Goal: Transaction & Acquisition: Purchase product/service

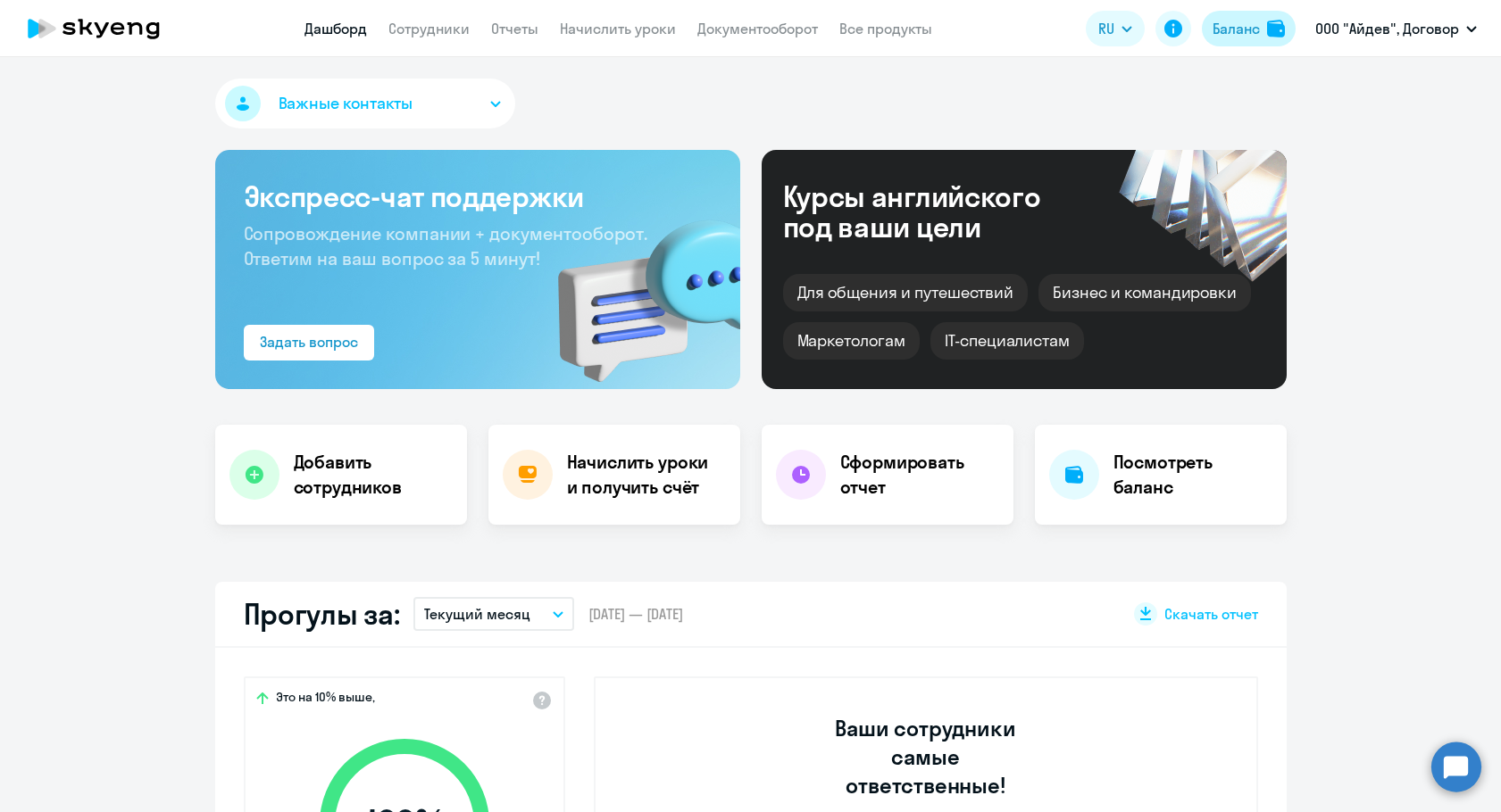
click at [1259, 27] on div "Баланс" at bounding box center [1236, 29] width 47 height 22
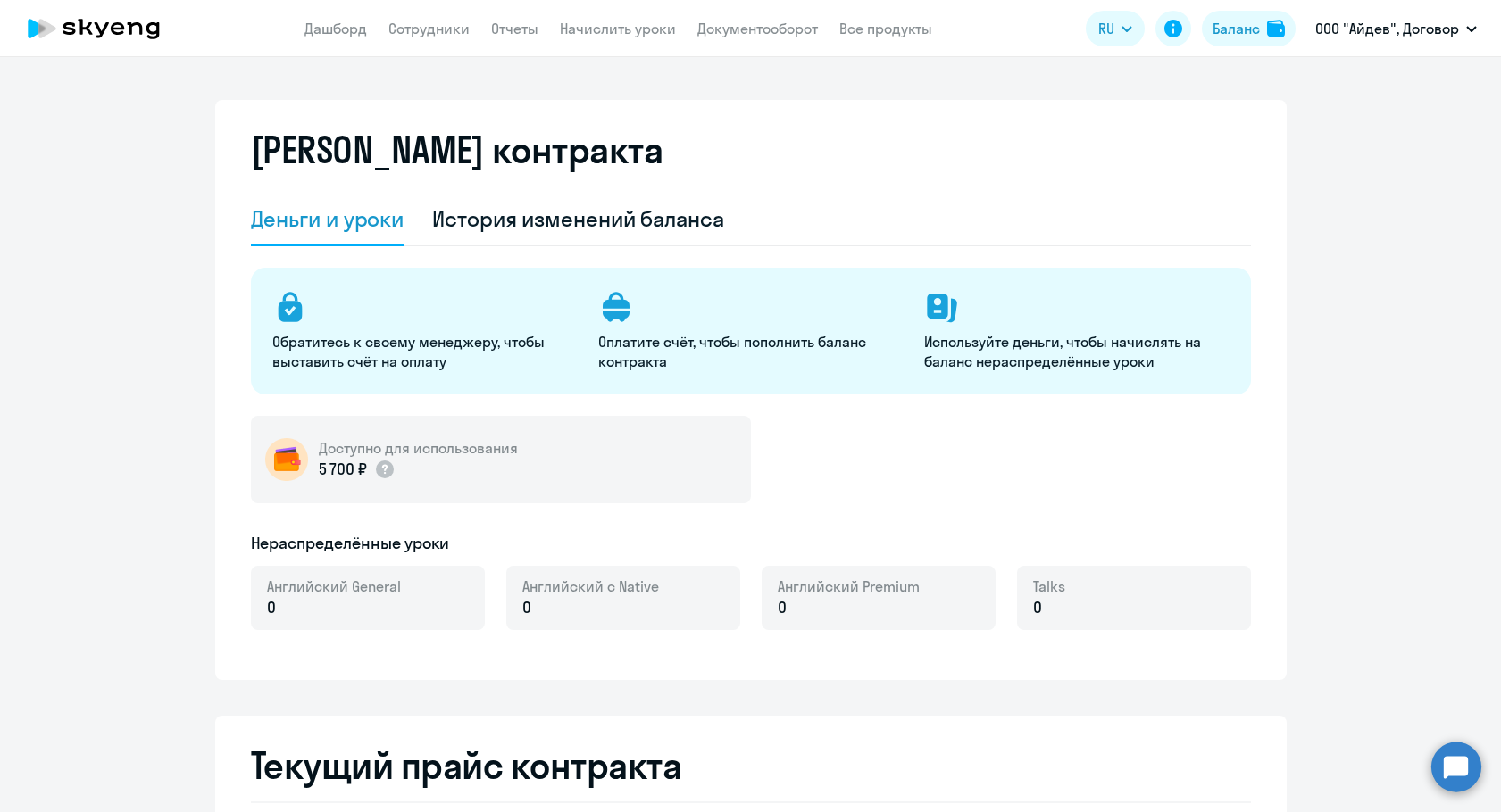
select select "english_adult_not_native_speaker"
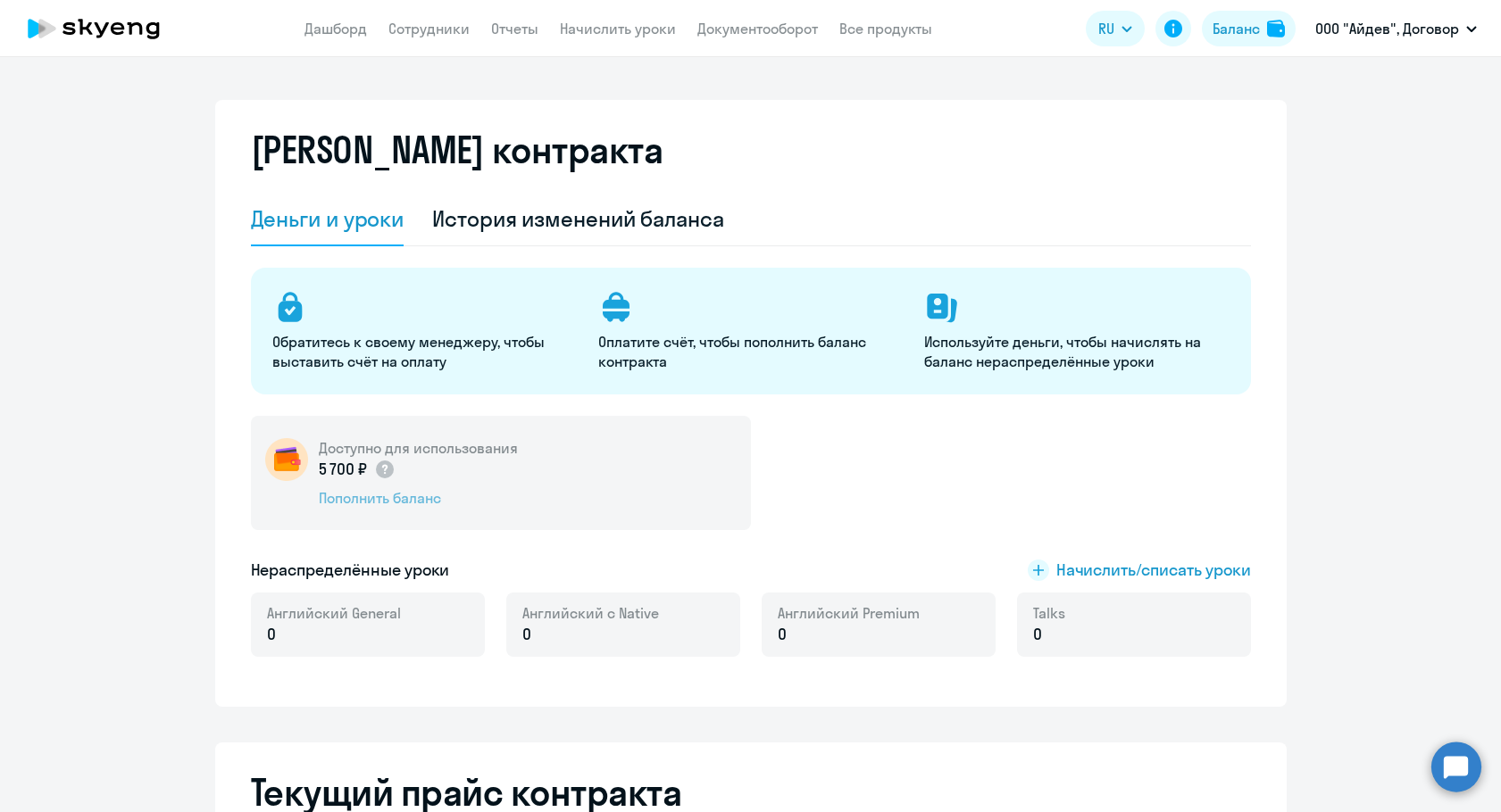
click at [397, 501] on div "Пополнить баланс" at bounding box center [418, 497] width 199 height 20
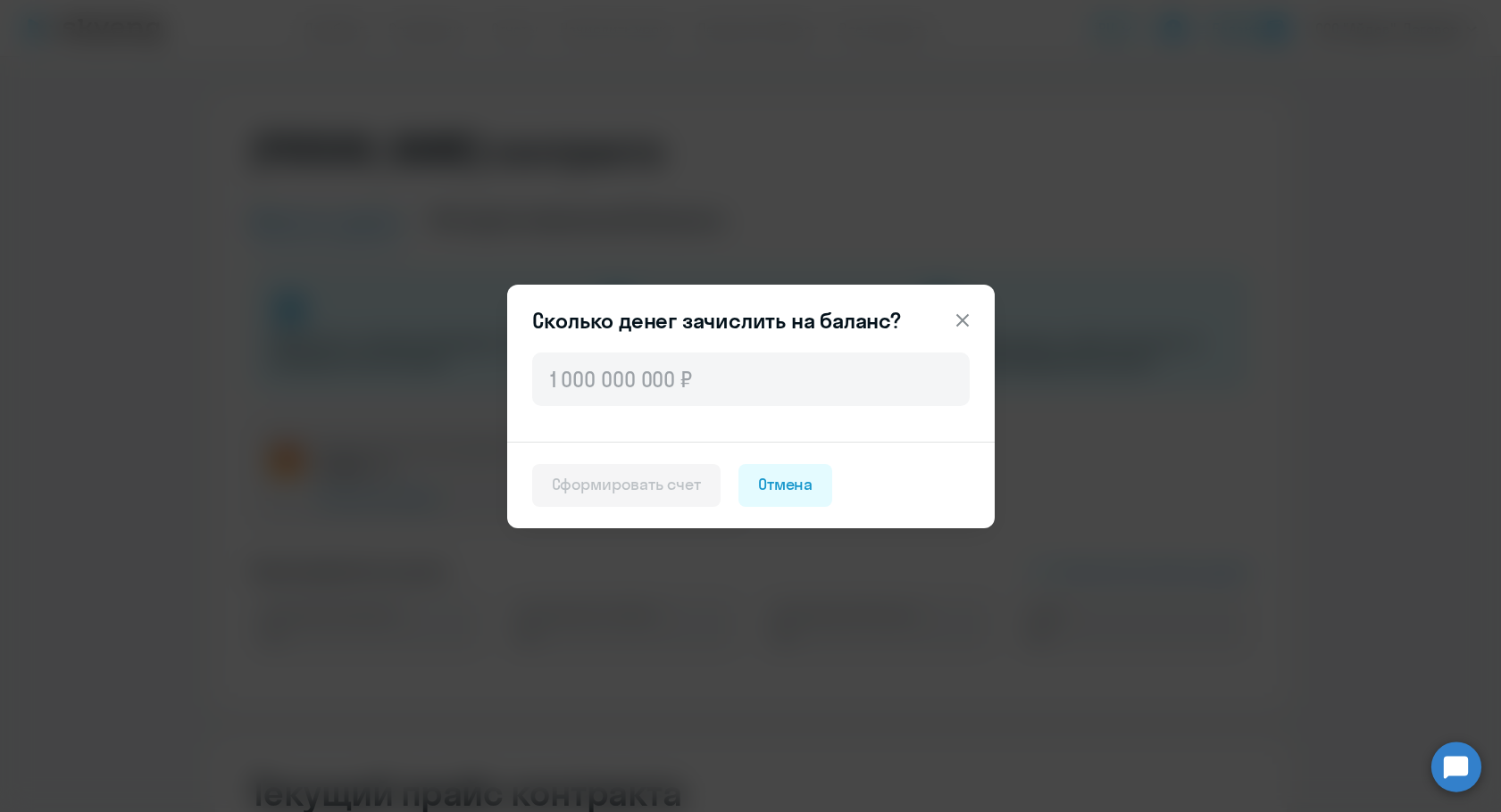
click at [618, 340] on div "Сколько денег зачислить на баланс? Сформировать счет Отмена" at bounding box center [751, 407] width 488 height 244
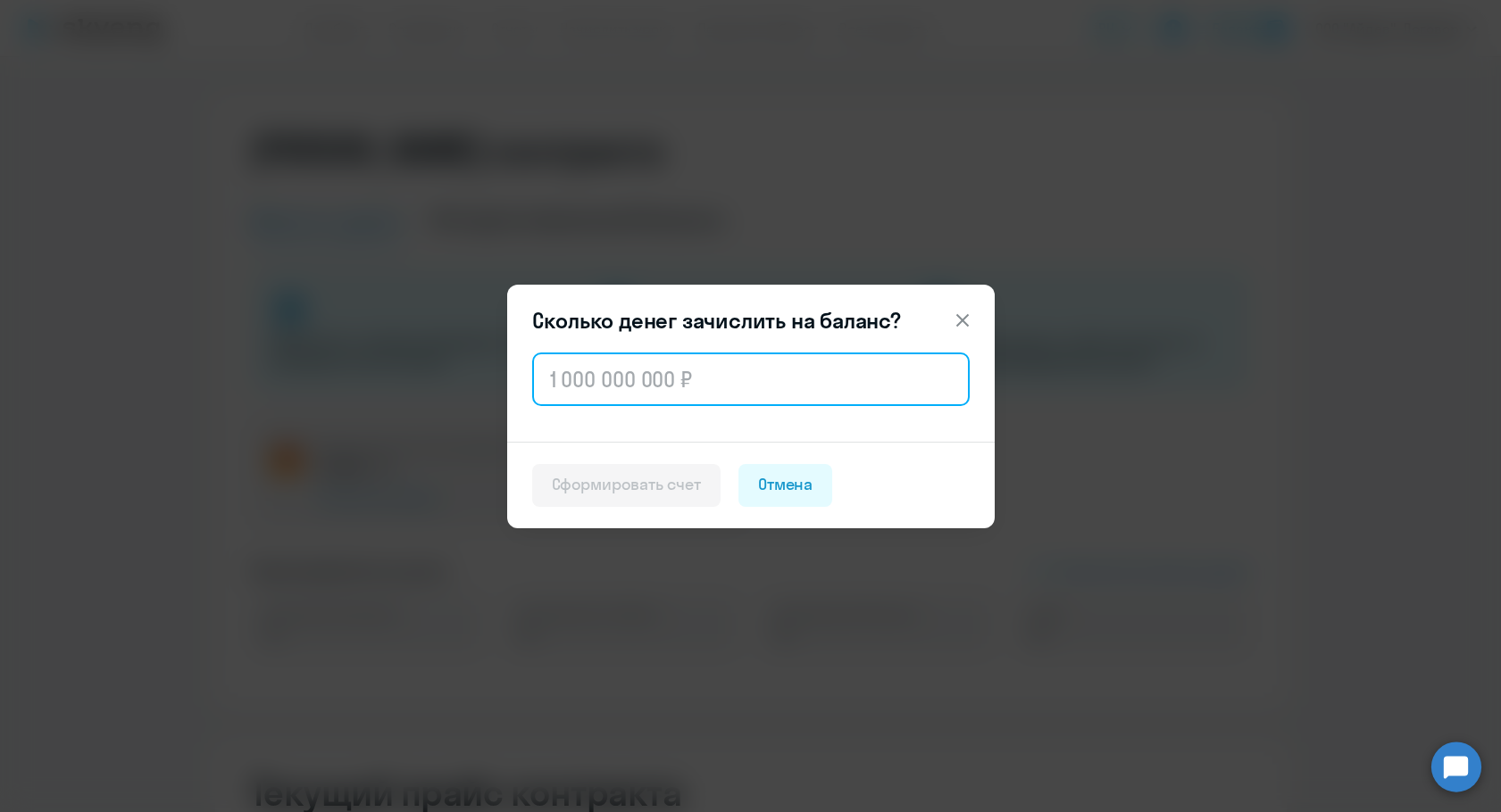
click at [618, 363] on input "text" at bounding box center [750, 379] width 438 height 53
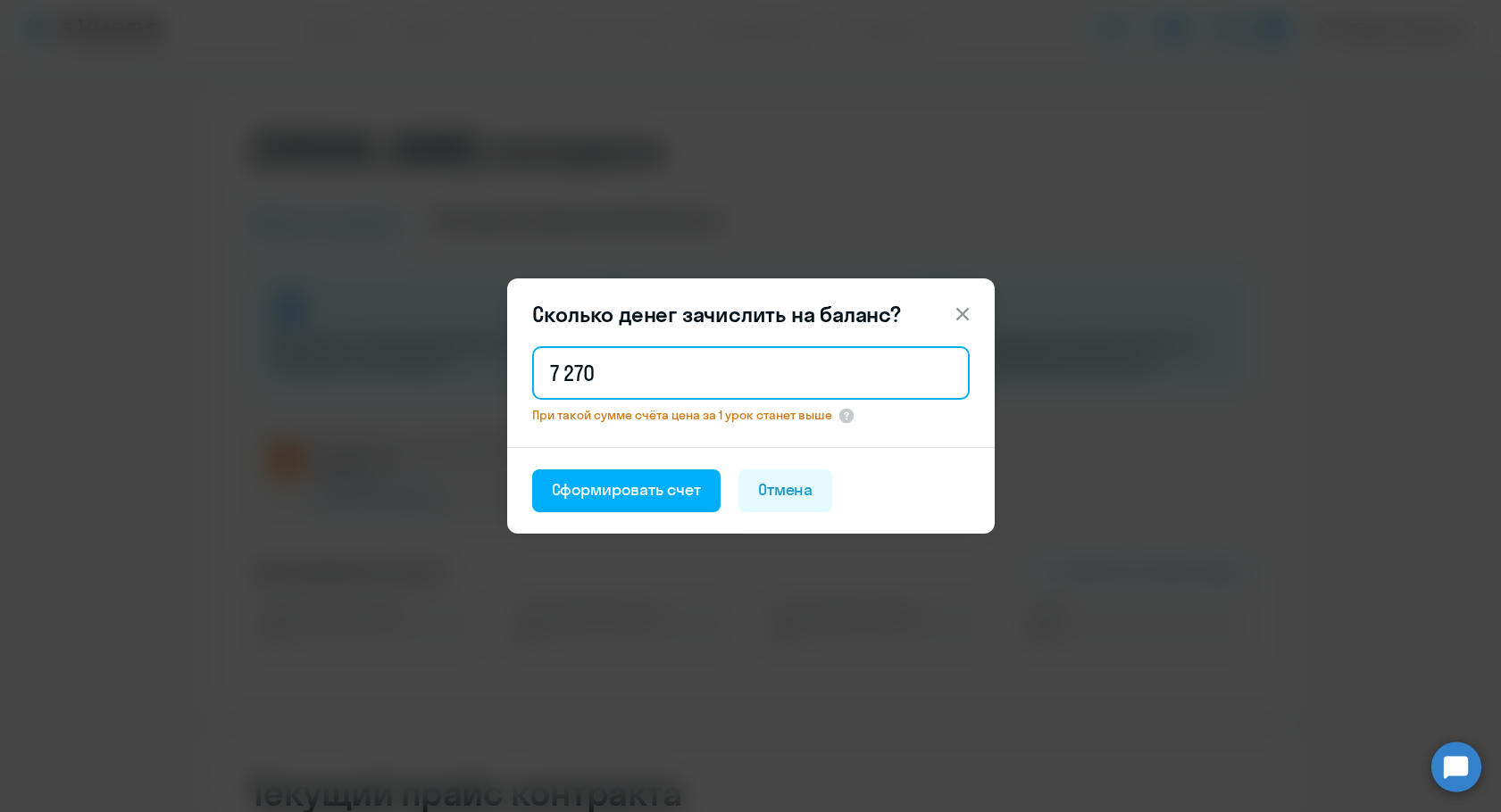
type input "72 700"
drag, startPoint x: 671, startPoint y: 379, endPoint x: 401, endPoint y: 373, distance: 270.1
click at [401, 373] on div "Сколько денег зачислить на баланс? 72 700 При такой сумме счёта цена за 1 урок …" at bounding box center [750, 406] width 865 height 499
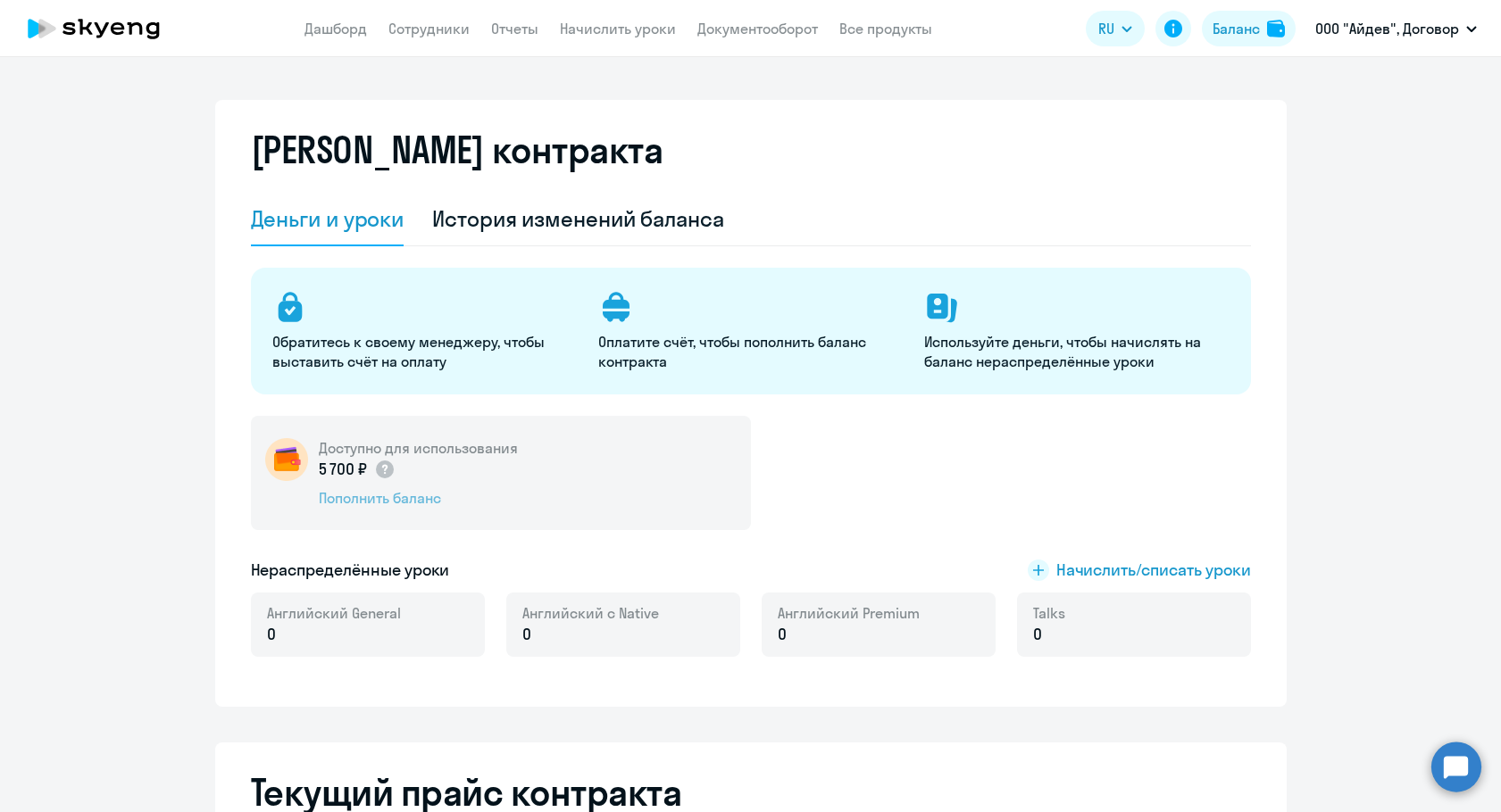
click at [365, 499] on div "Пополнить баланс" at bounding box center [418, 497] width 199 height 20
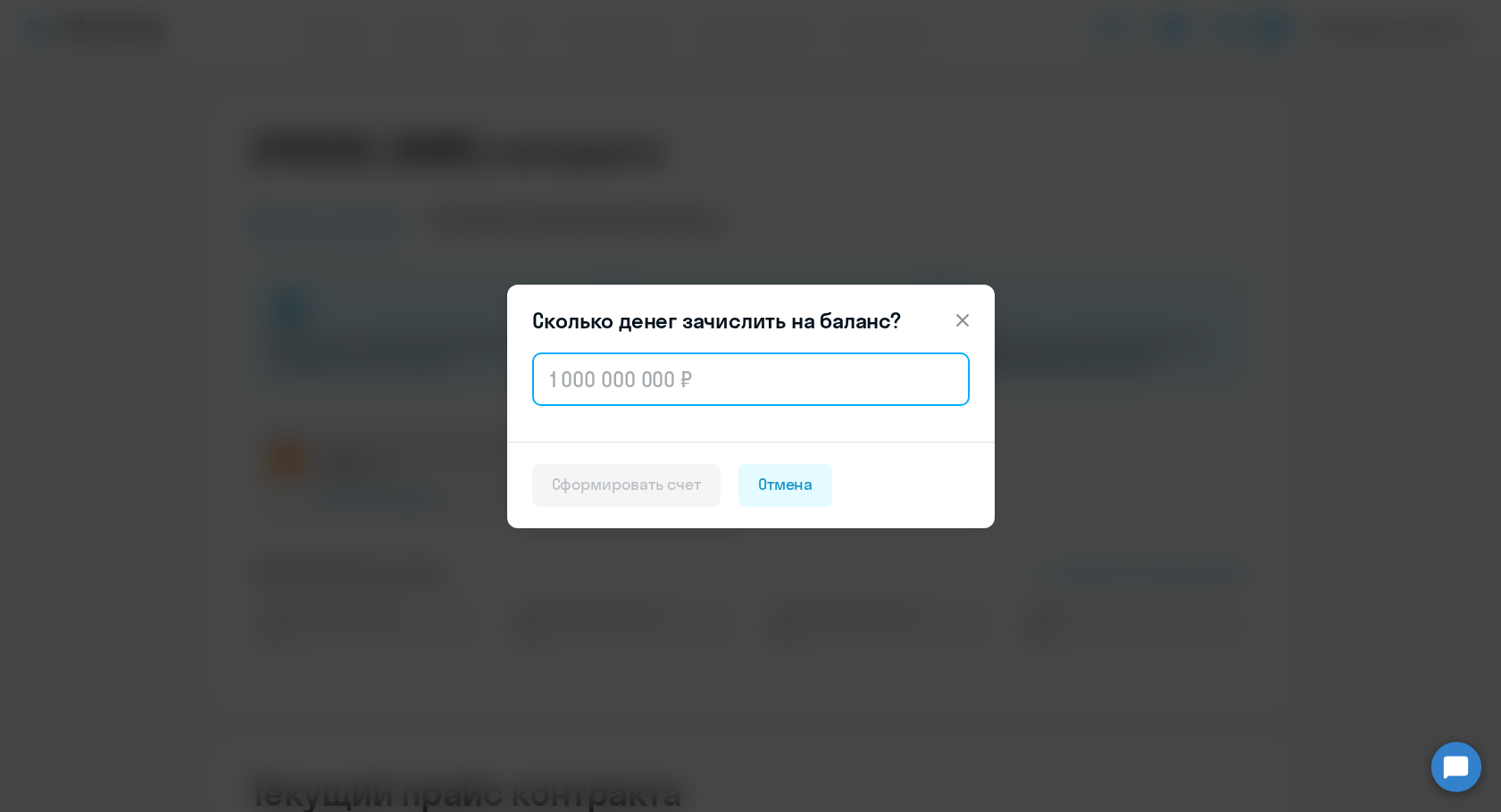
click at [587, 373] on input "text" at bounding box center [750, 379] width 438 height 53
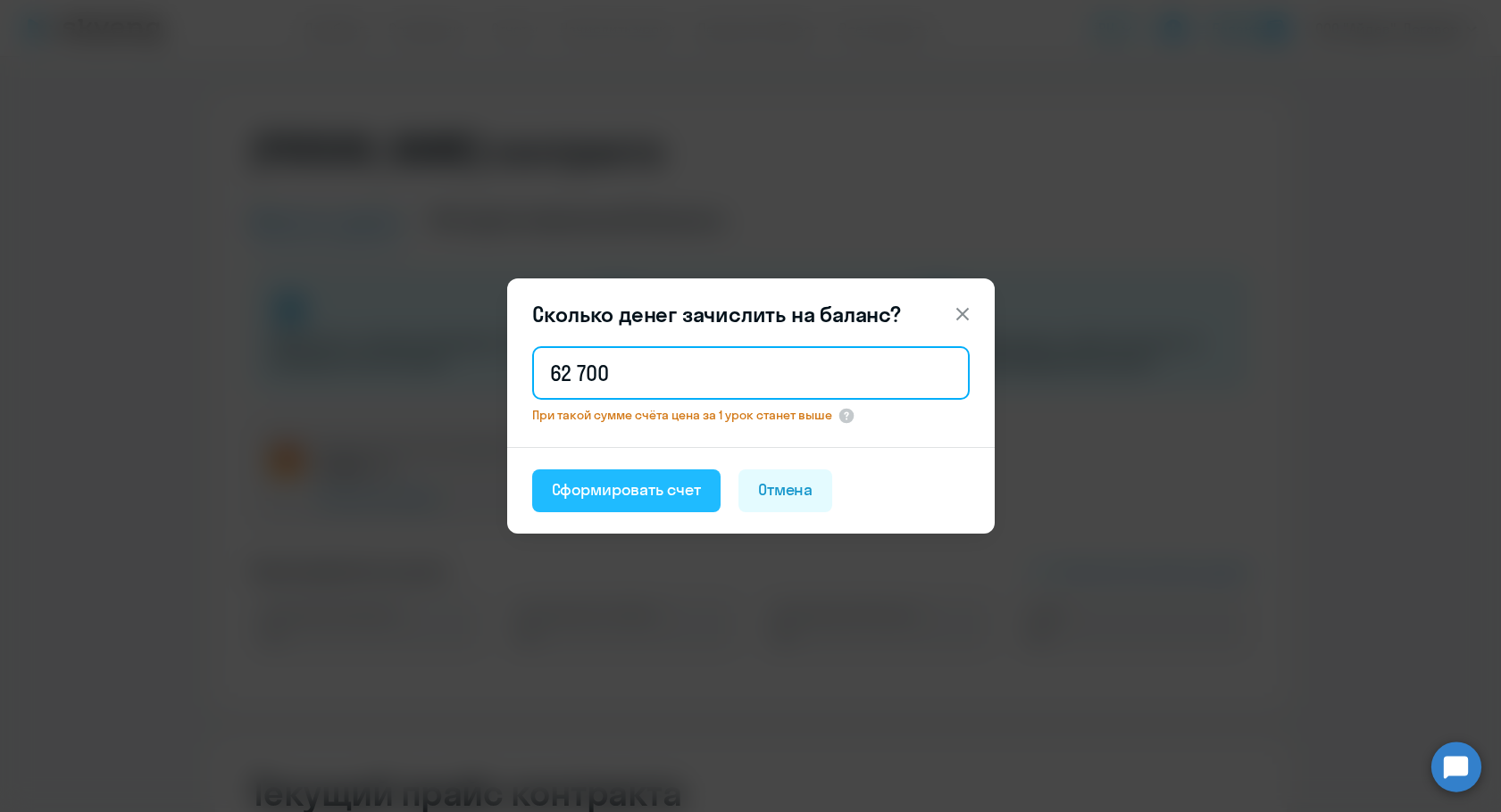
type input "62 700"
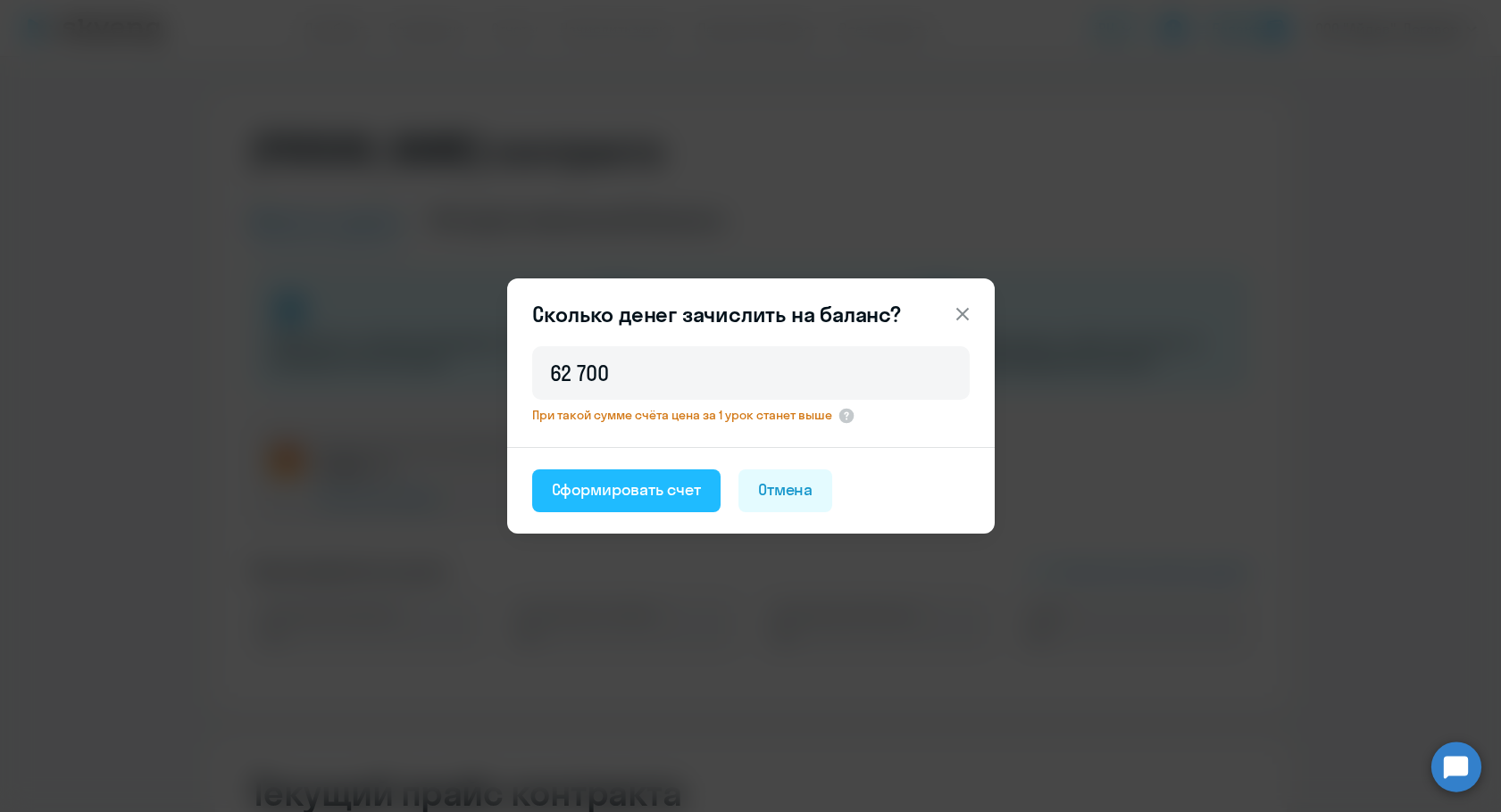
click at [617, 504] on button "Сформировать счет" at bounding box center [627, 491] width 189 height 43
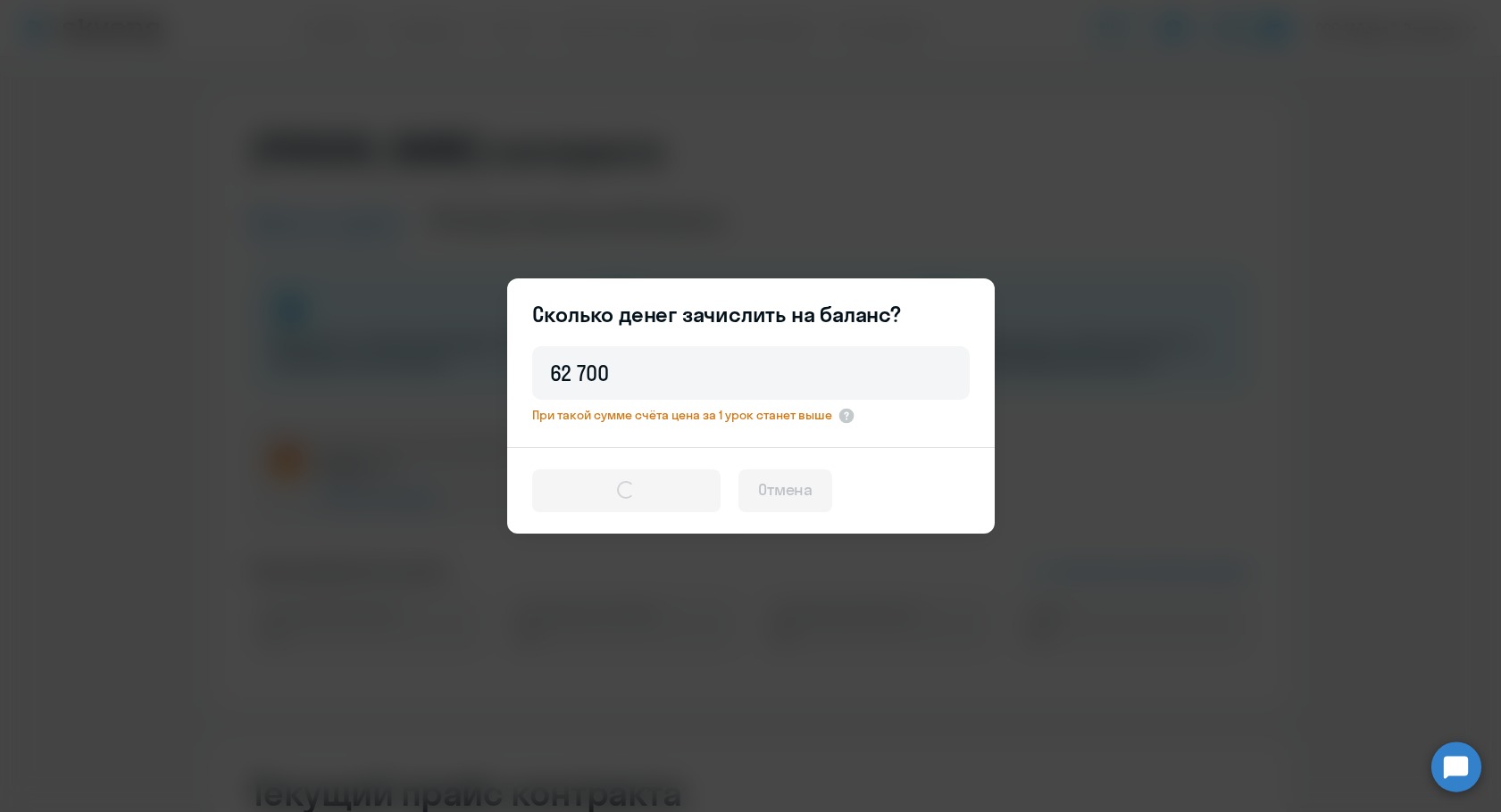
click at [624, 488] on div at bounding box center [626, 490] width 18 height 18
